Goal: Use online tool/utility: Use online tool/utility

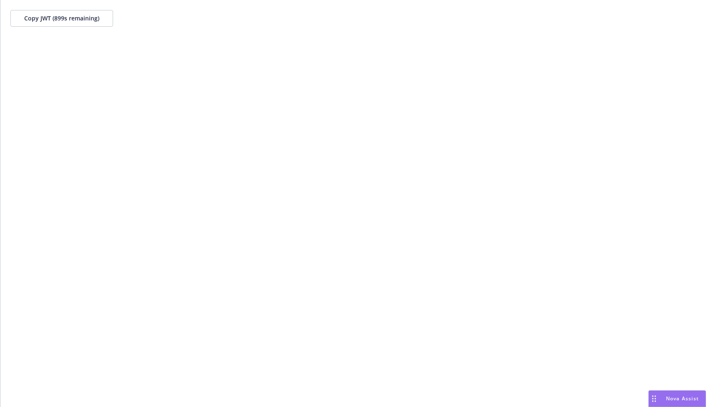
click at [78, 19] on span "Copy JWT ( 899 s remaining)" at bounding box center [61, 18] width 75 height 8
